Goal: Use online tool/utility: Utilize a website feature to perform a specific function

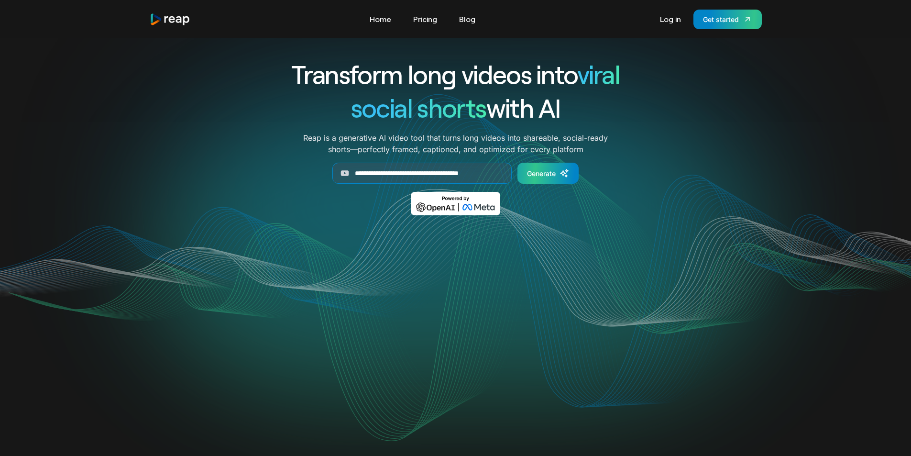
type input "**********"
click at [545, 175] on div "Generate" at bounding box center [541, 173] width 29 height 10
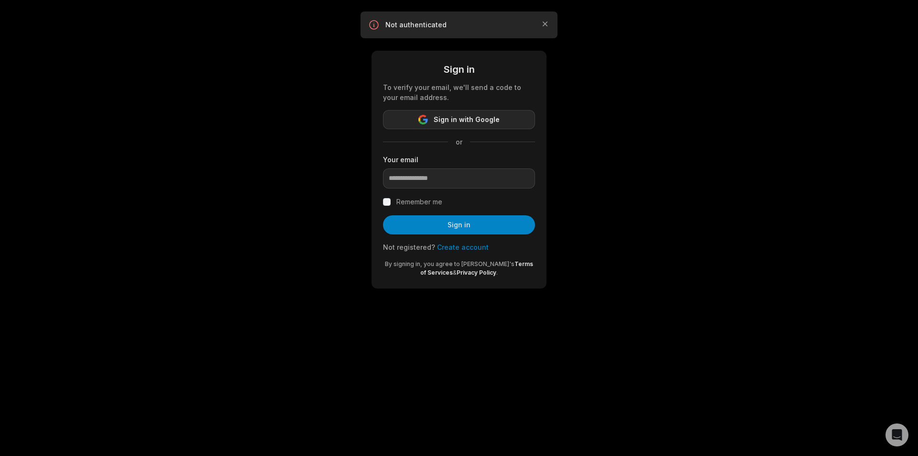
click at [472, 122] on span "Sign in with Google" at bounding box center [467, 119] width 66 height 11
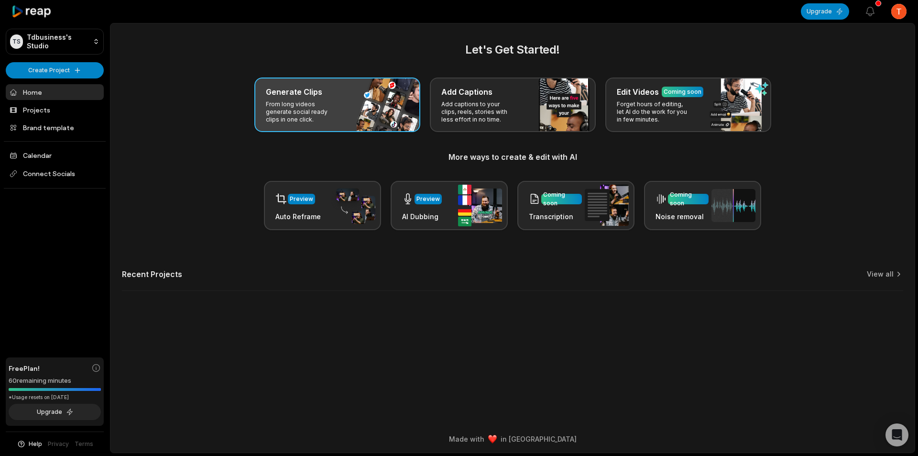
click at [390, 109] on div "Generate Clips From long videos generate social ready clips in one click." at bounding box center [337, 104] width 166 height 55
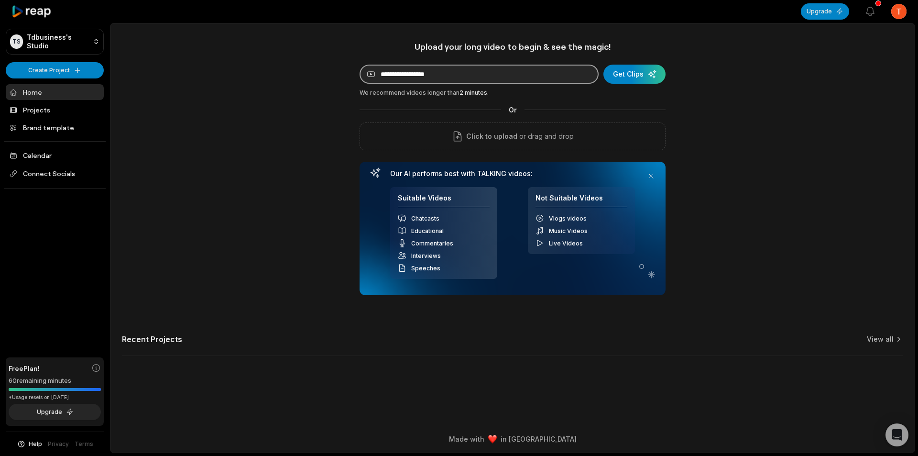
click at [482, 80] on input at bounding box center [479, 74] width 239 height 19
paste input "**********"
type input "**********"
click at [617, 76] on div "submit" at bounding box center [635, 74] width 62 height 19
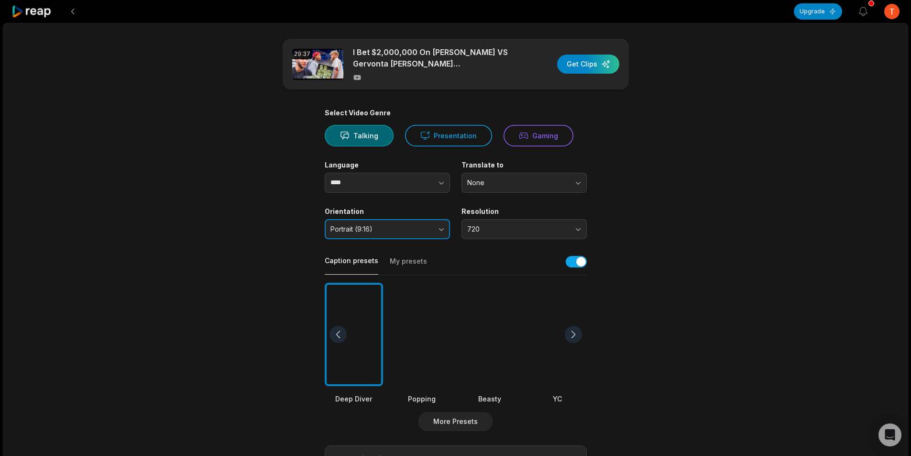
click at [433, 235] on button "Portrait (9:16)" at bounding box center [387, 229] width 125 height 20
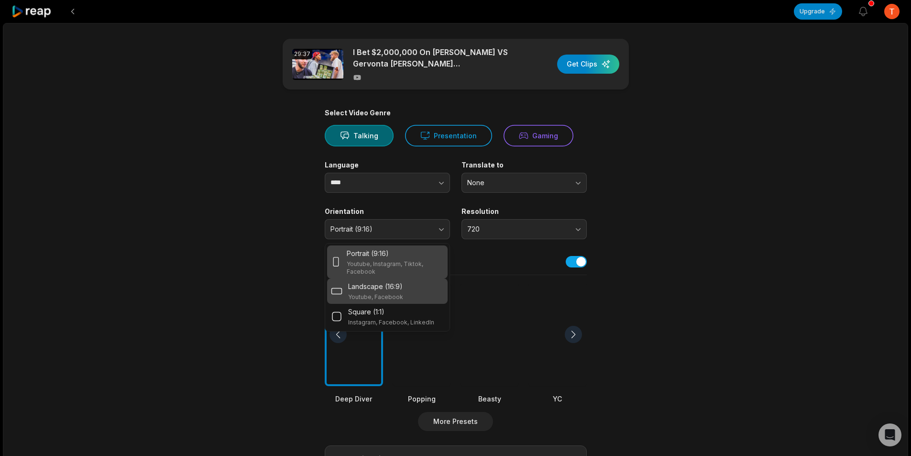
click at [406, 290] on div "Landscape (16:9) Youtube, Facebook" at bounding box center [387, 291] width 113 height 20
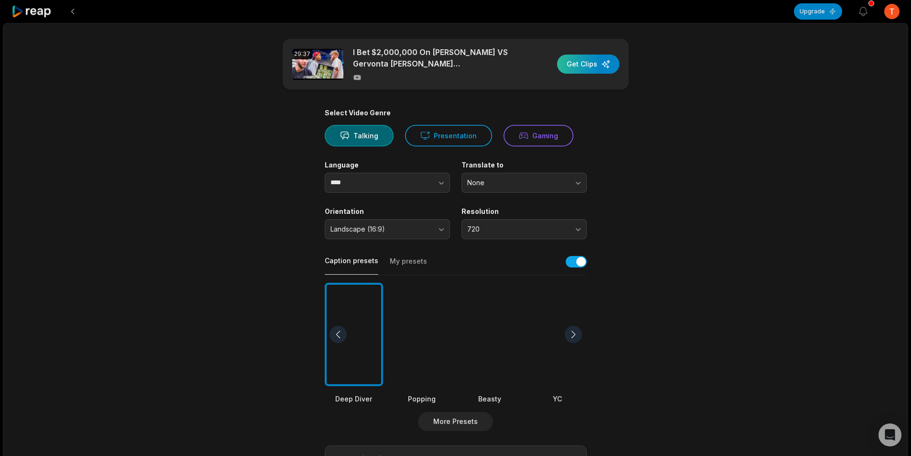
click at [577, 71] on div "button" at bounding box center [588, 64] width 62 height 19
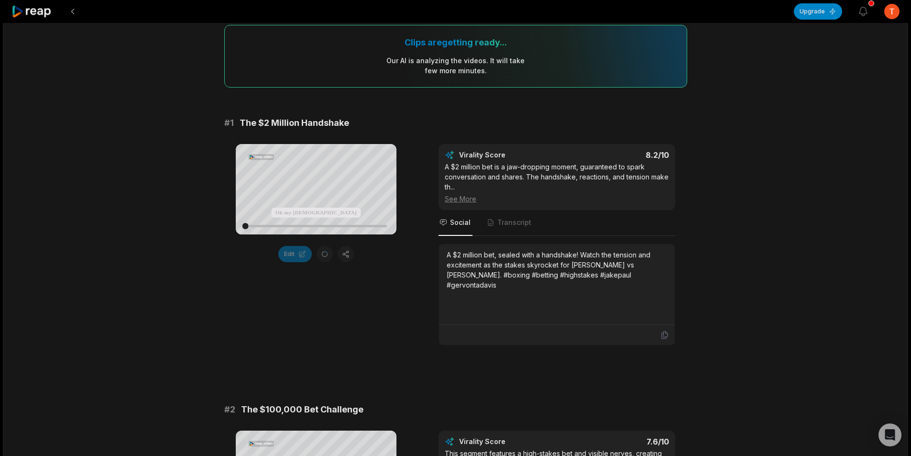
scroll to position [48, 0]
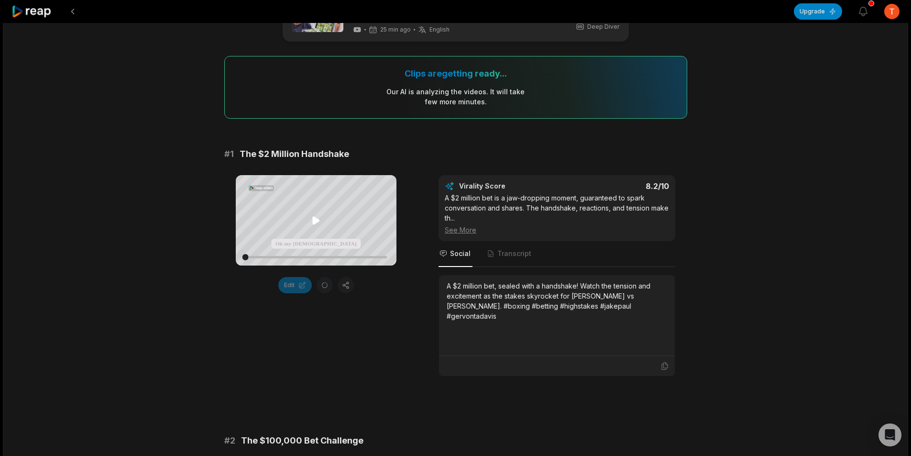
click at [321, 218] on icon at bounding box center [315, 220] width 11 height 11
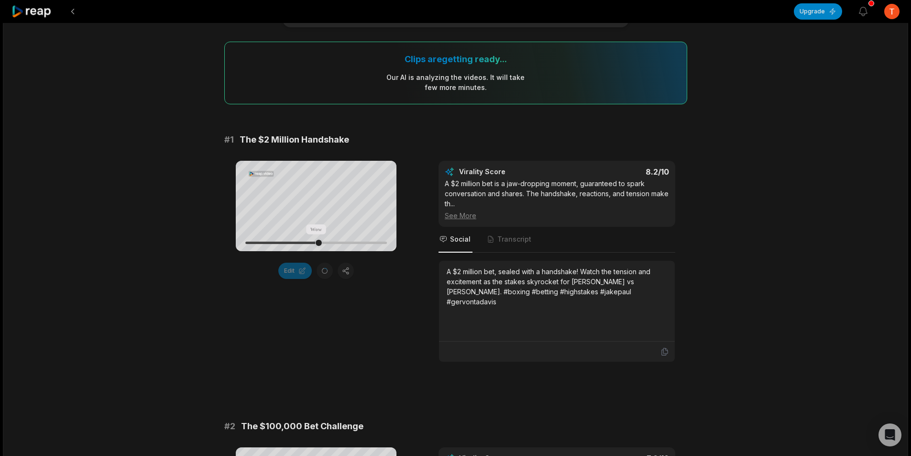
scroll to position [0, 0]
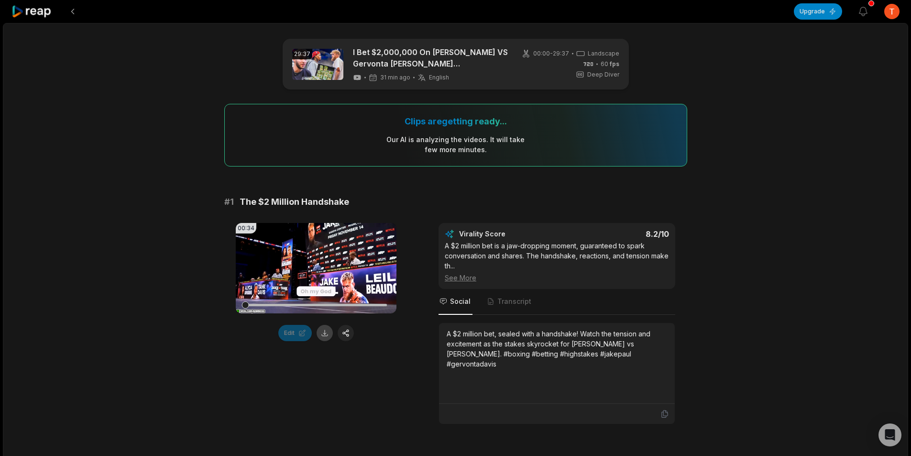
click at [323, 330] on button at bounding box center [325, 333] width 16 height 16
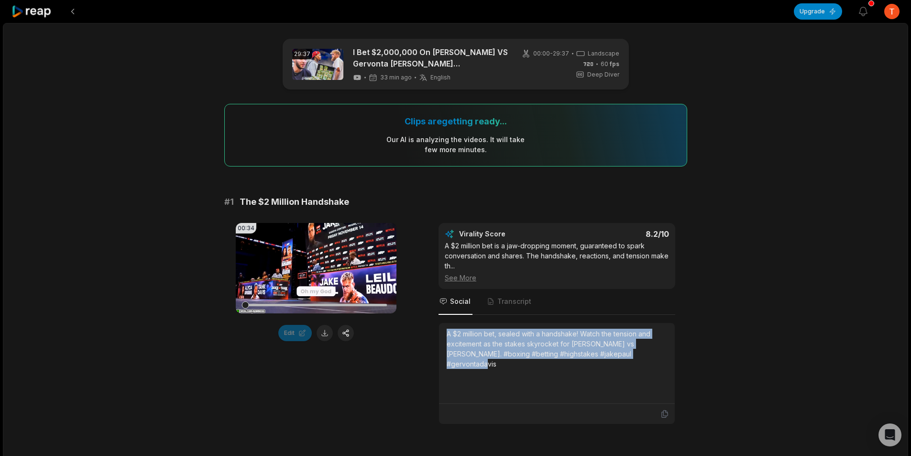
drag, startPoint x: 629, startPoint y: 355, endPoint x: 447, endPoint y: 336, distance: 183.3
click at [447, 336] on div "A $2 million bet, sealed with a handshake! Watch the tension and excitement as …" at bounding box center [557, 349] width 220 height 40
copy div "A $2 million bet, sealed with a handshake! Watch the tension and excitement as …"
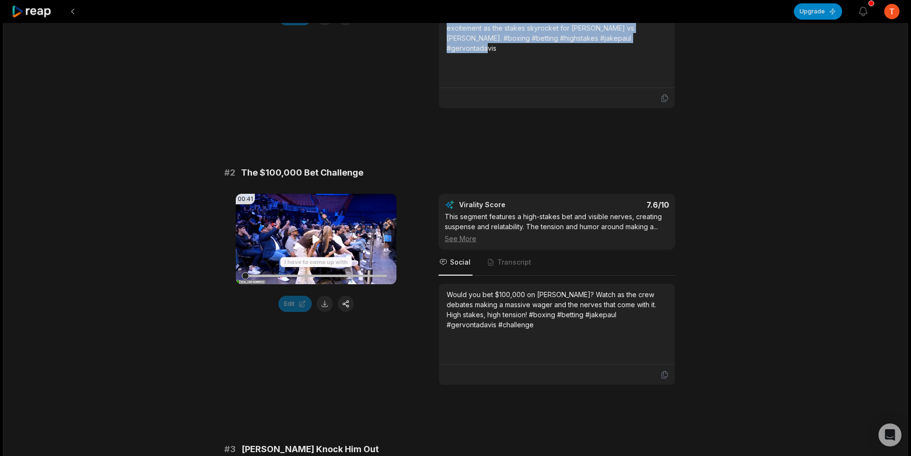
scroll to position [335, 0]
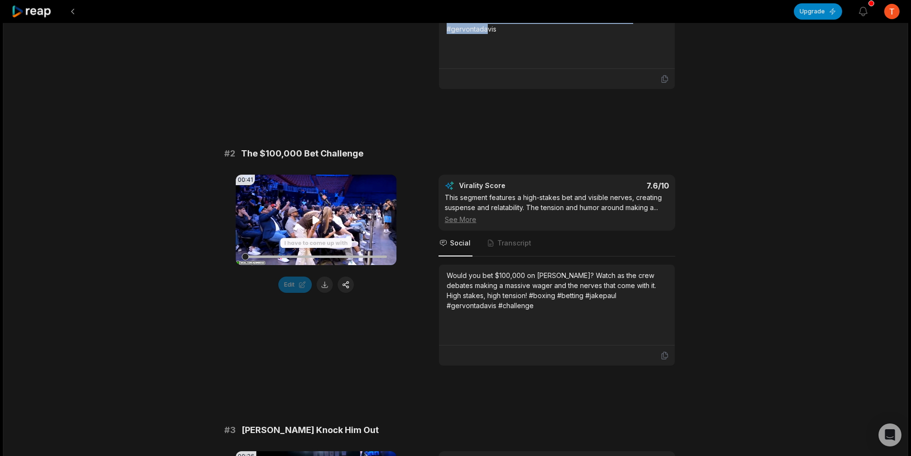
click at [316, 219] on icon at bounding box center [316, 220] width 7 height 8
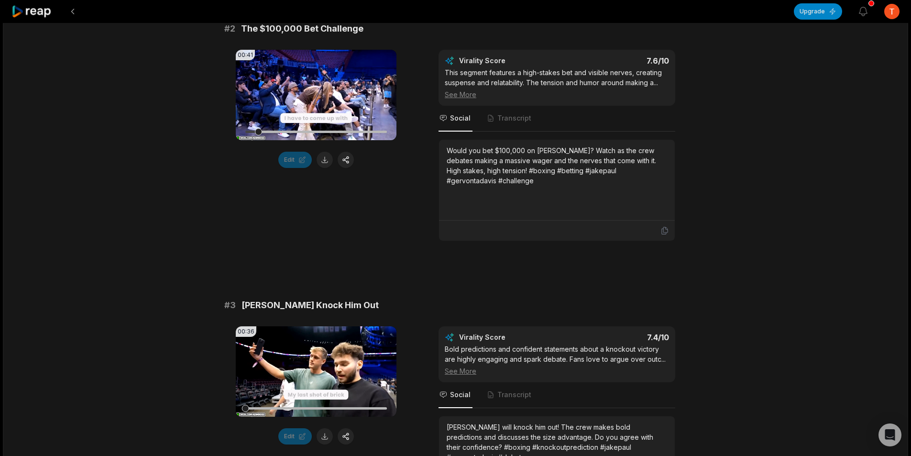
scroll to position [478, 0]
